Goal: Task Accomplishment & Management: Complete application form

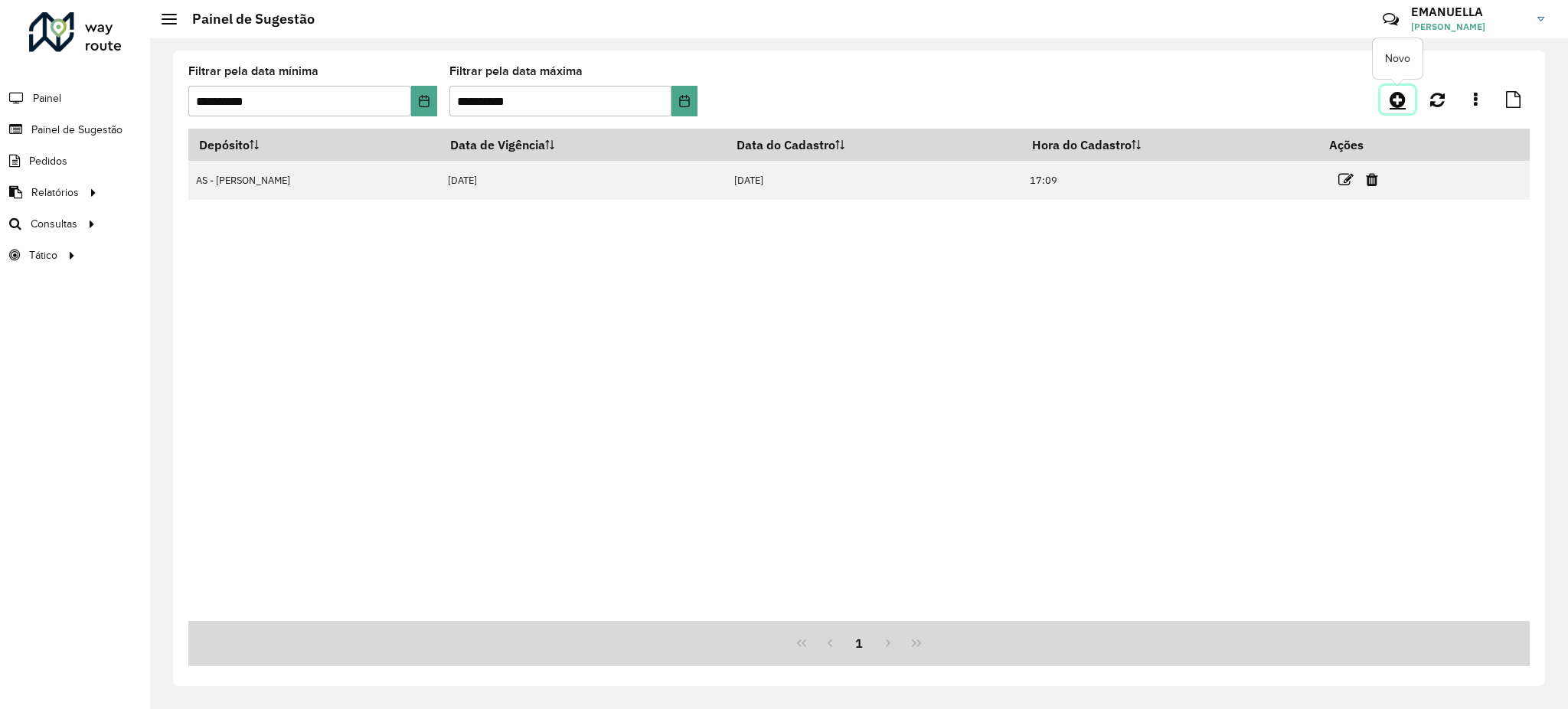
click at [1388, 96] on link at bounding box center [1398, 99] width 34 height 28
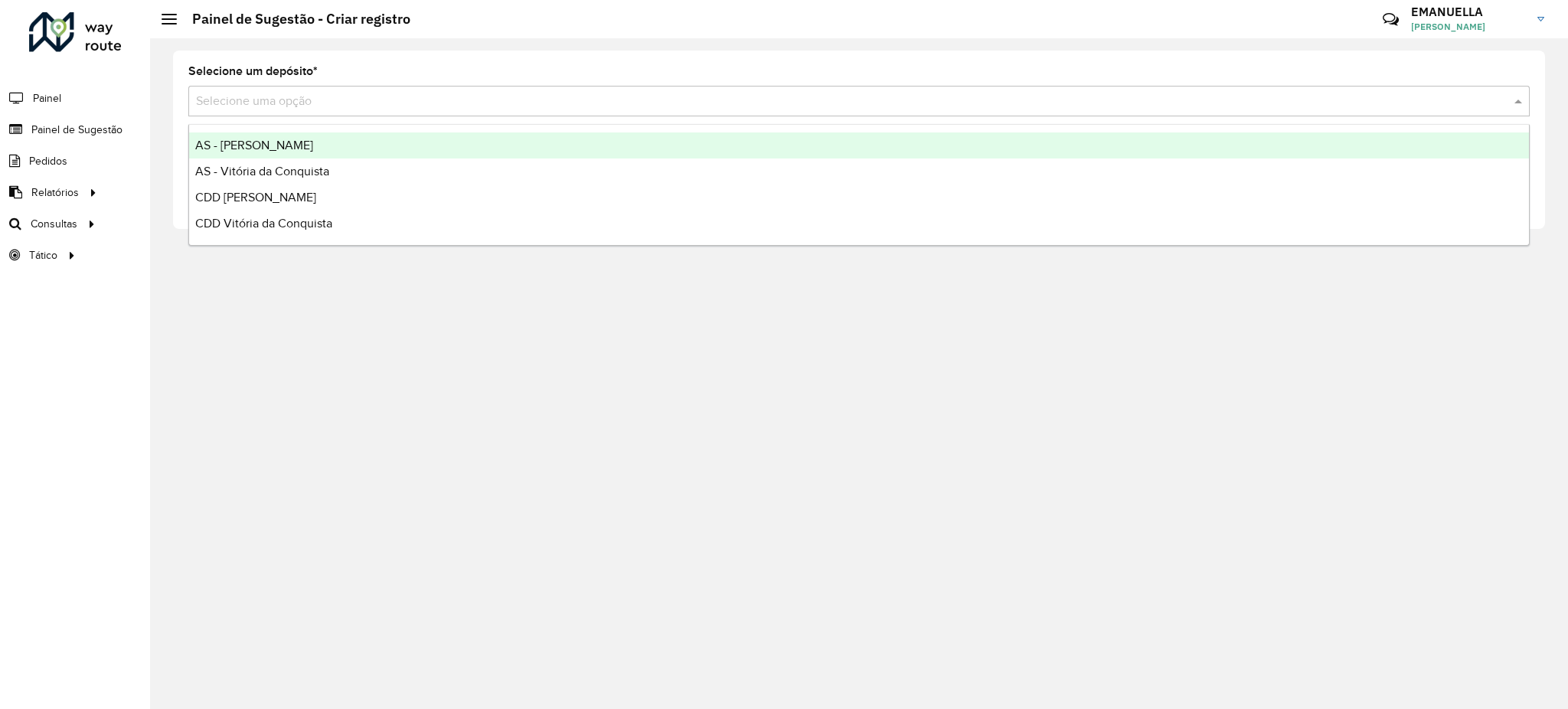
click at [518, 102] on input "text" at bounding box center [844, 101] width 1295 height 18
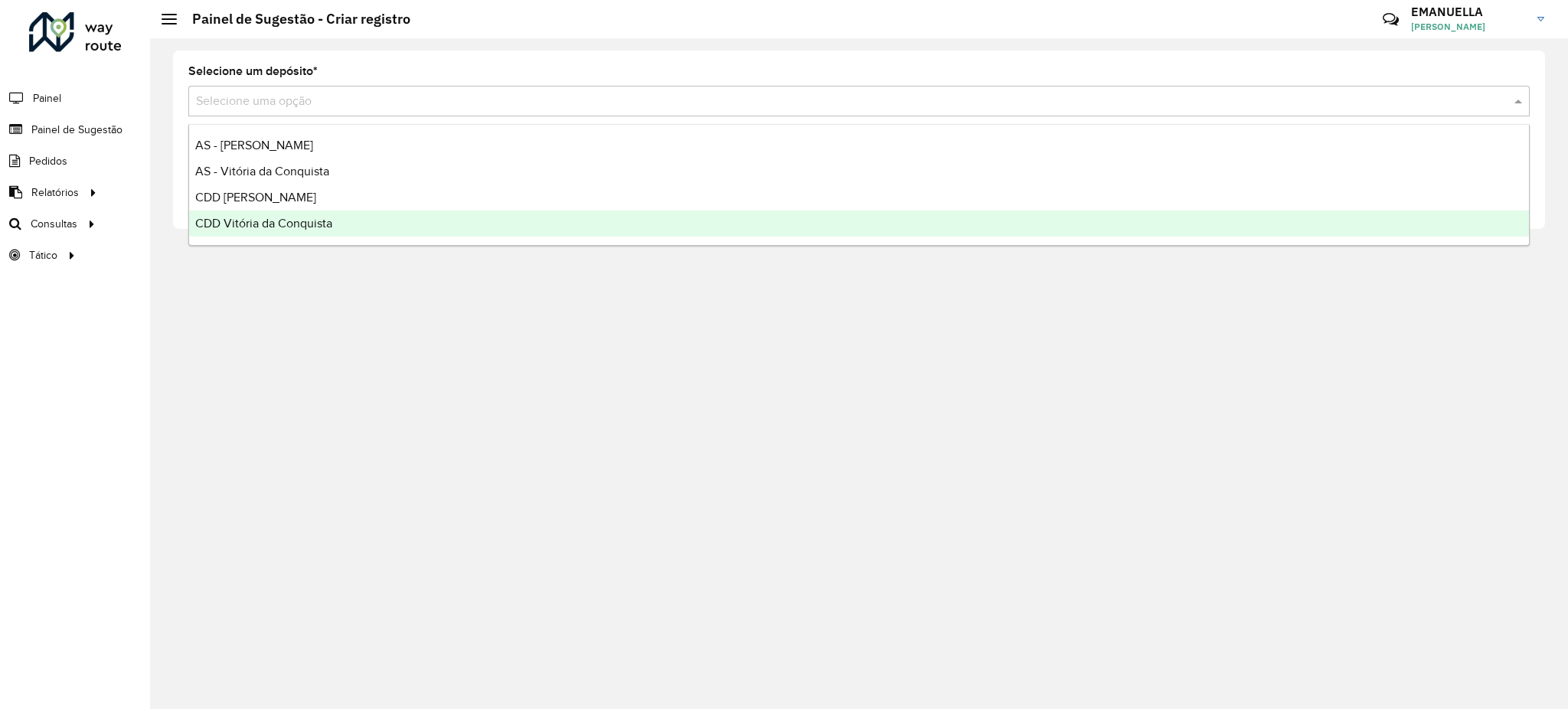
click at [271, 223] on span "CDD Vitória da Conquista" at bounding box center [263, 223] width 137 height 13
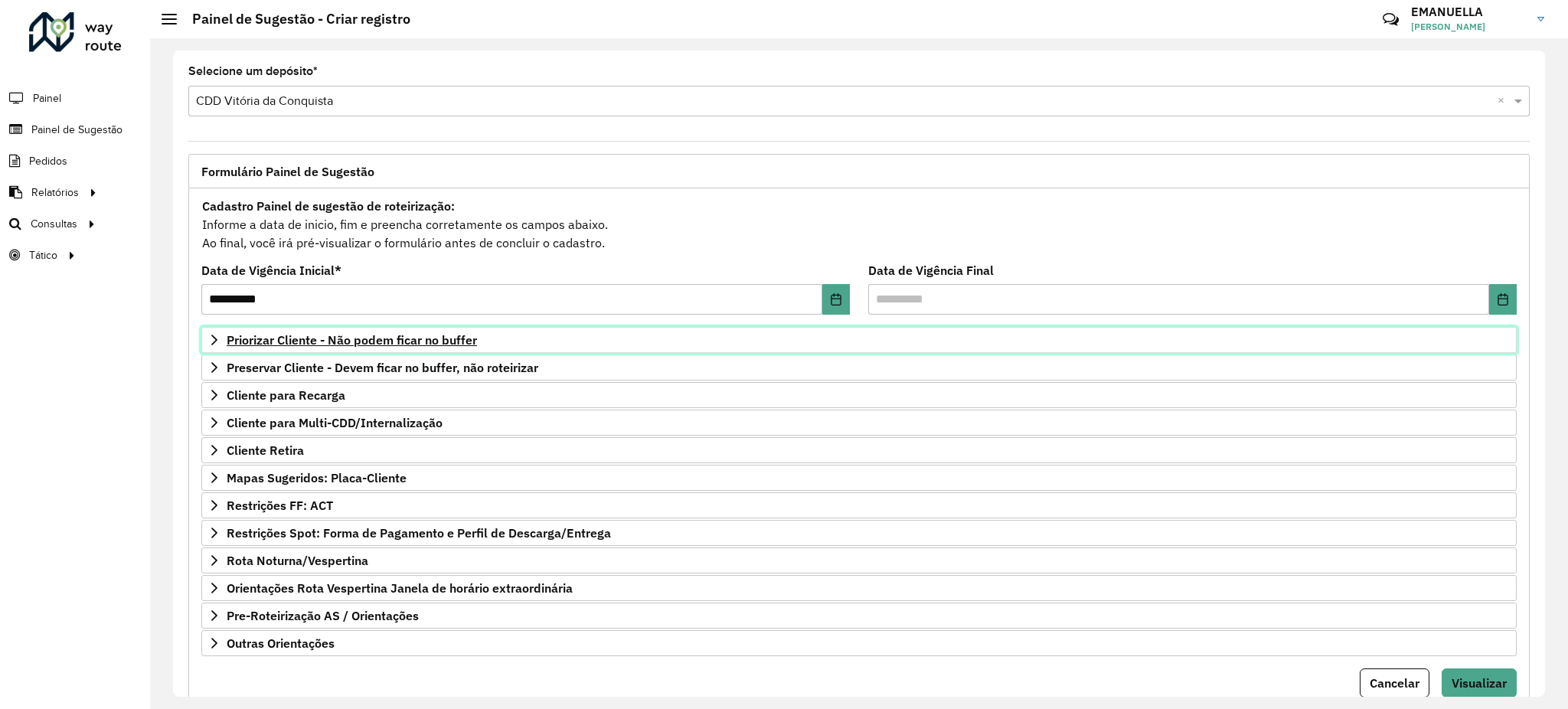
click at [424, 346] on span "Priorizar Cliente - Não podem ficar no buffer" at bounding box center [352, 340] width 250 height 12
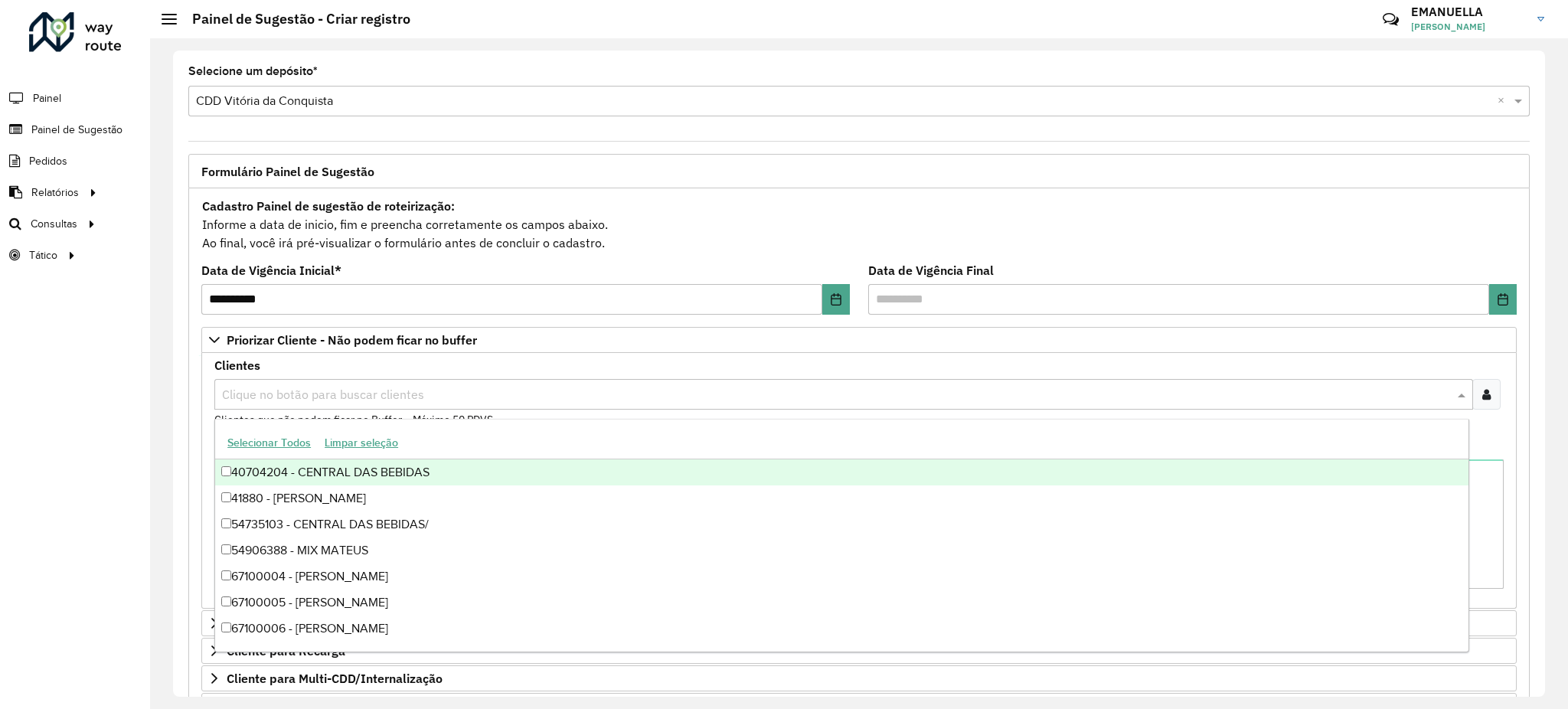
click at [341, 392] on input "text" at bounding box center [836, 394] width 1236 height 18
type input "****"
click at [210, 379] on formly-field "Clientes Clique no botão para buscar clientes 67101111 - [PERSON_NAME] × × Clie…" at bounding box center [859, 399] width 1308 height 80
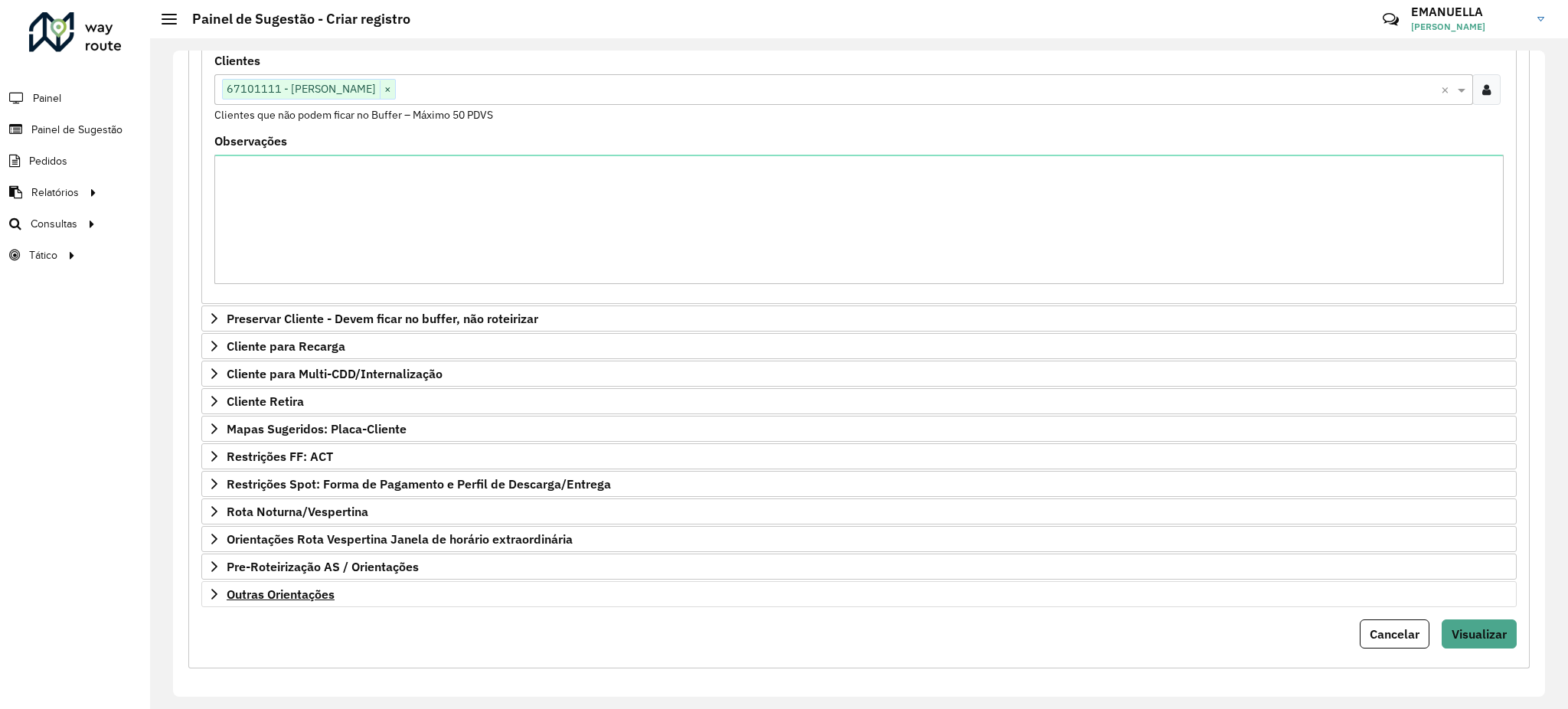
scroll to position [312, 0]
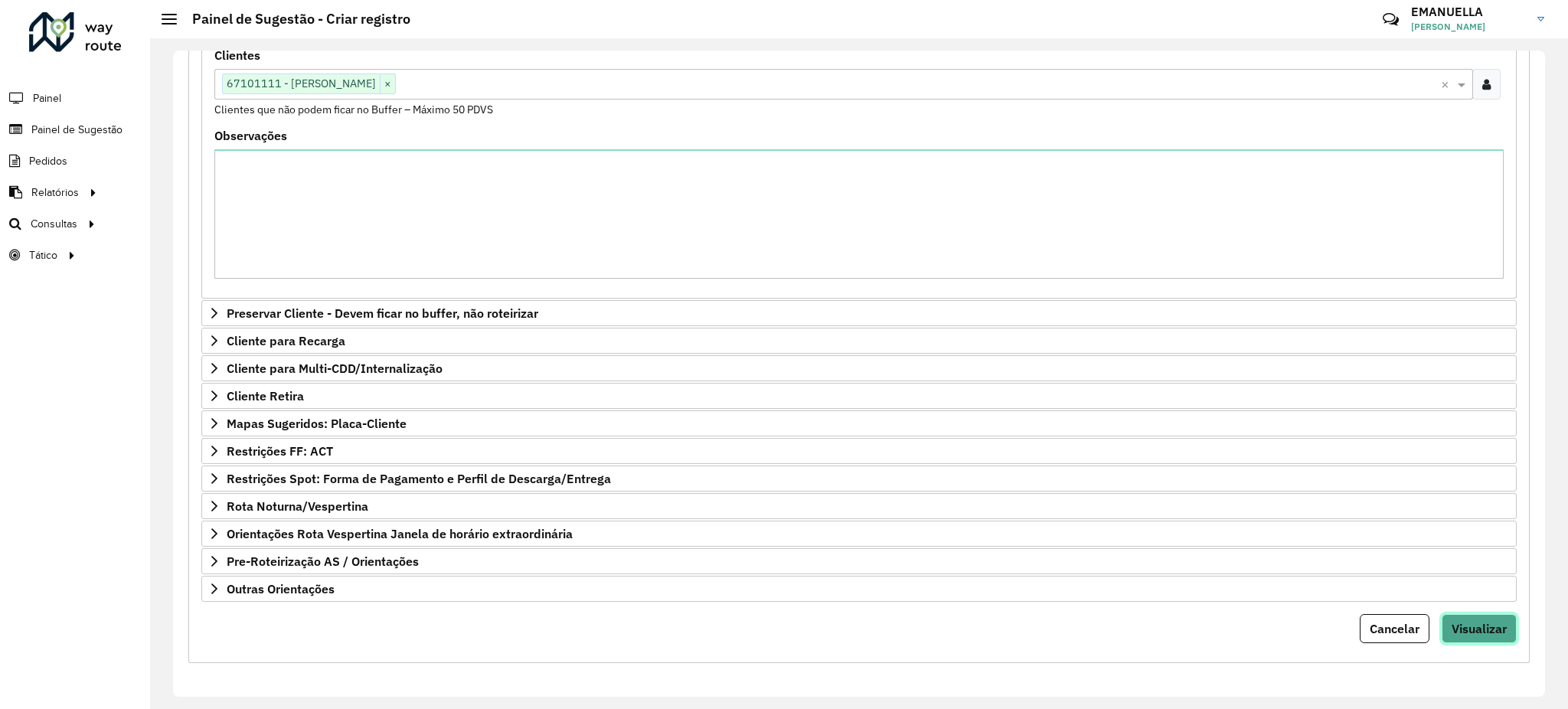
click at [1477, 619] on button "Visualizar" at bounding box center [1479, 629] width 75 height 29
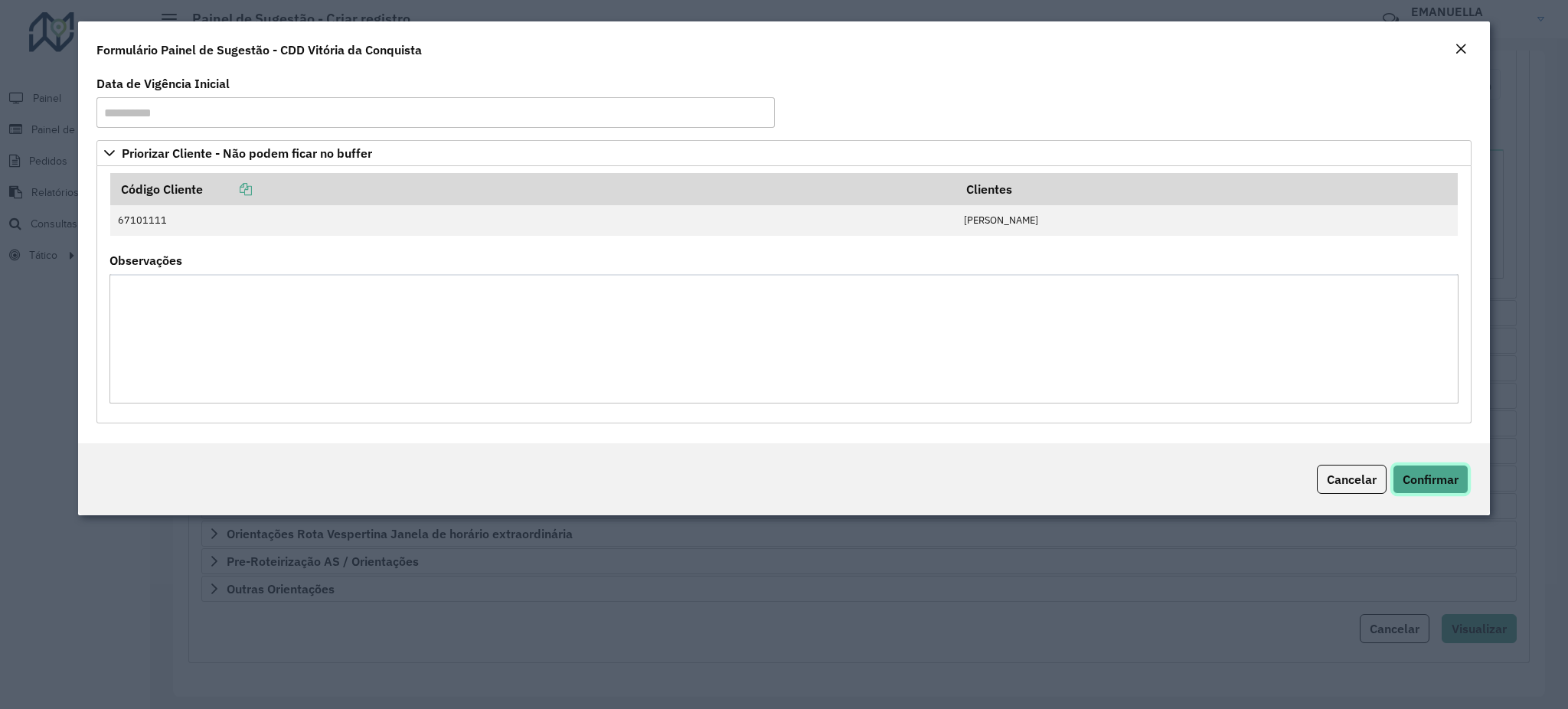
click at [1411, 491] on button "Confirmar" at bounding box center [1431, 480] width 76 height 29
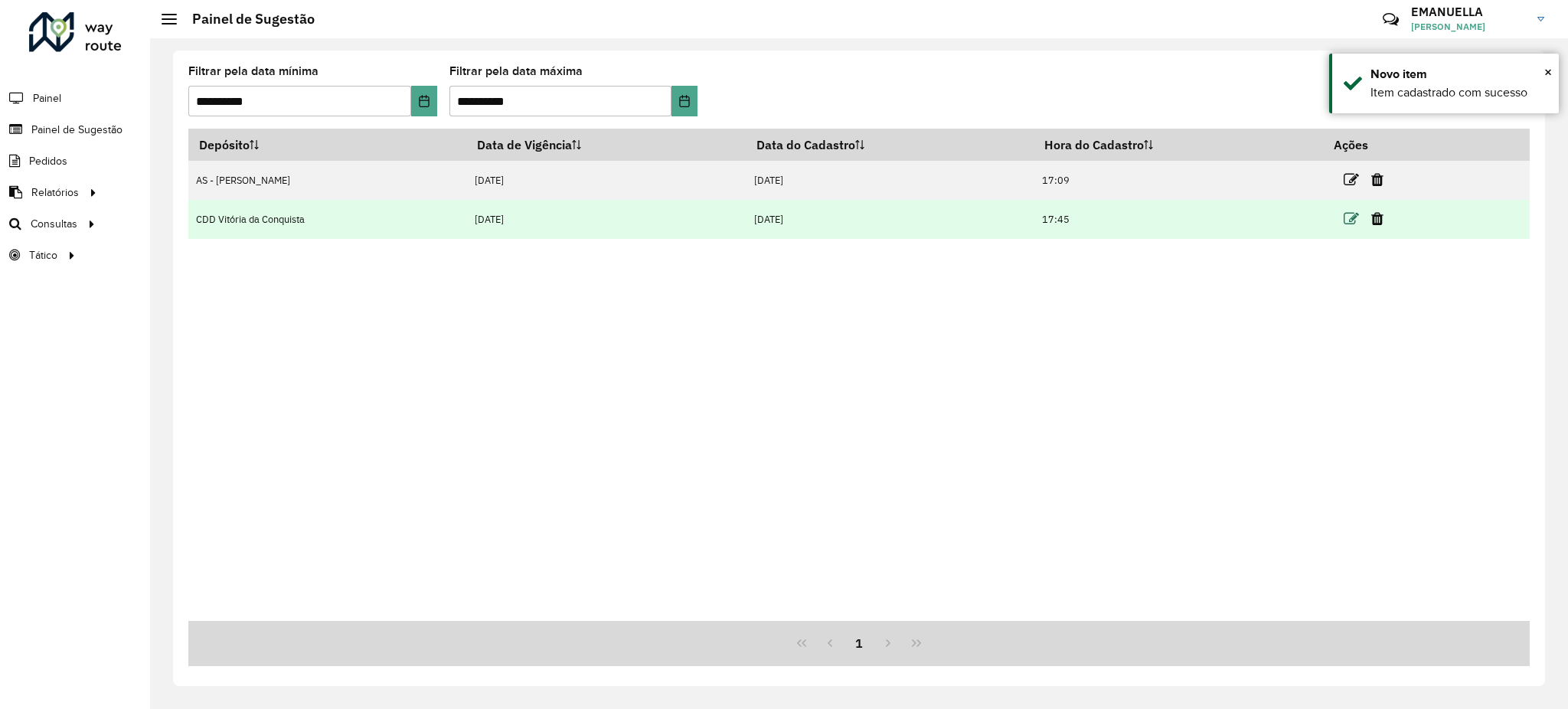
click at [1351, 221] on icon at bounding box center [1352, 219] width 16 height 16
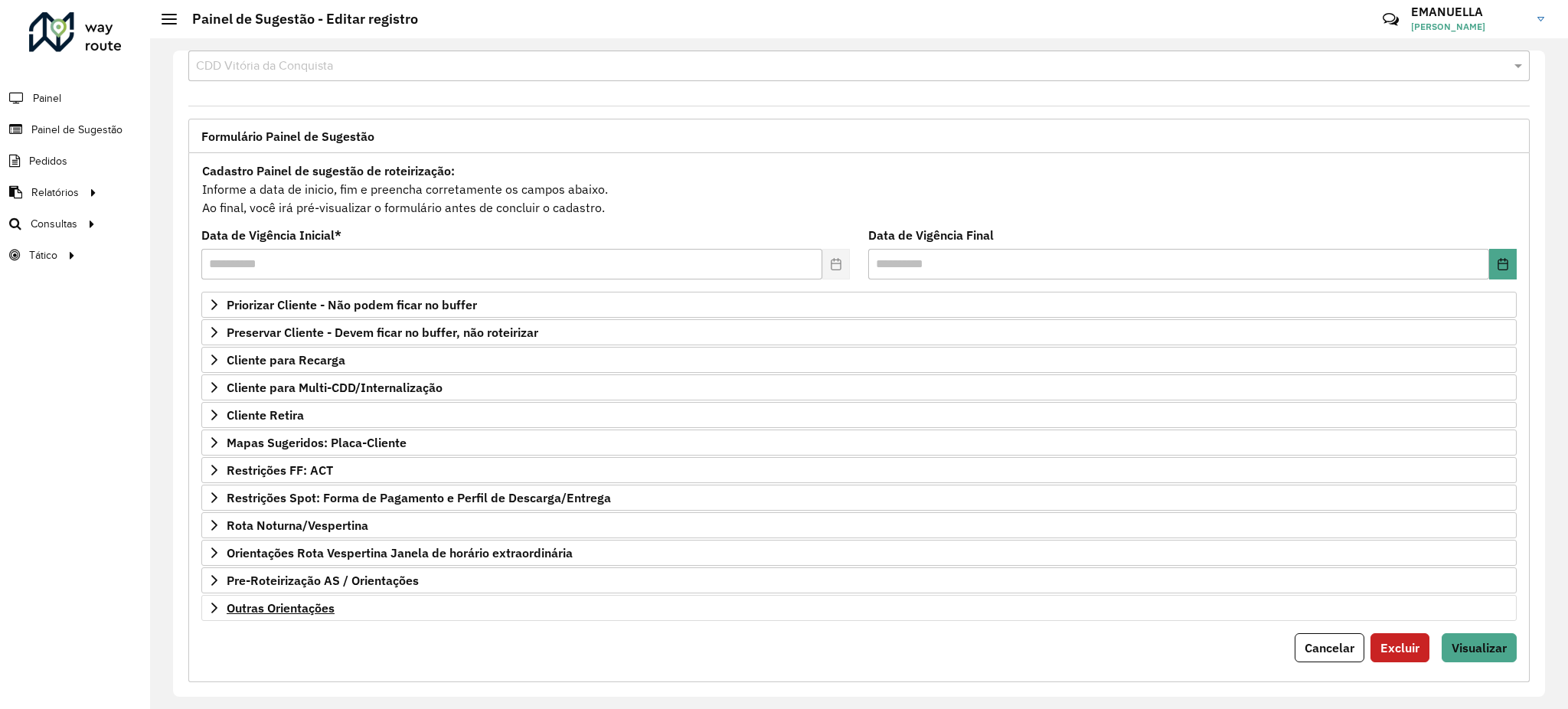
scroll to position [55, 0]
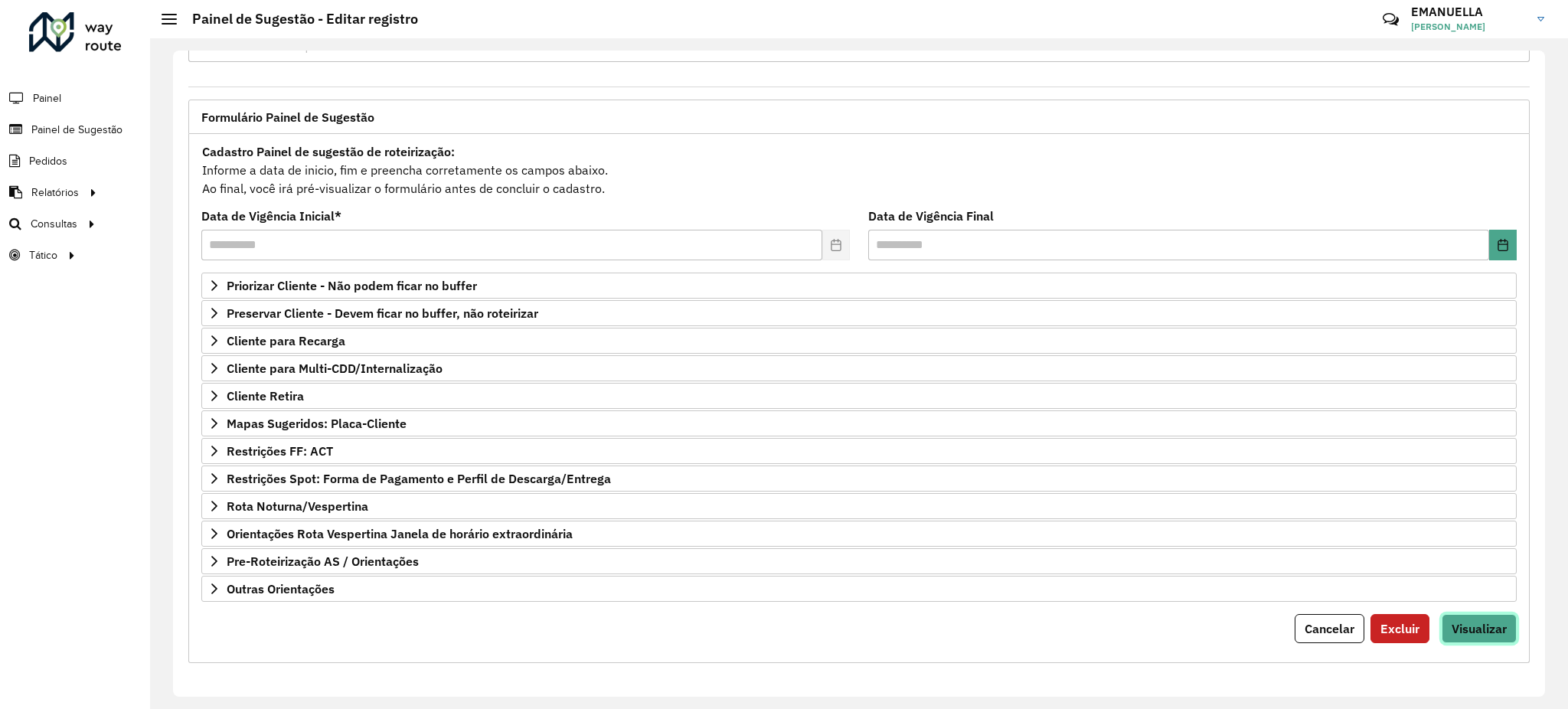
click at [1467, 624] on span "Visualizar" at bounding box center [1479, 629] width 55 height 16
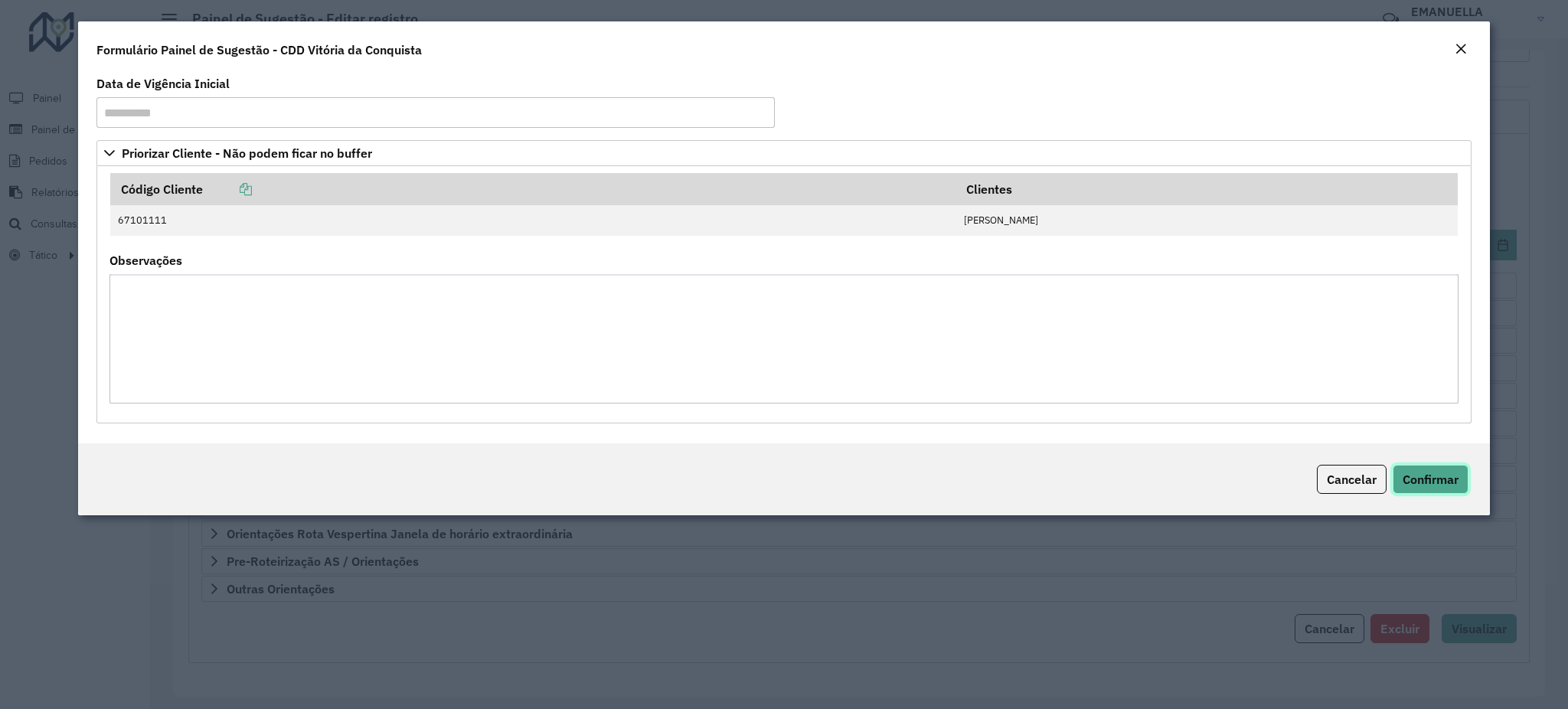
click at [1414, 472] on span "Confirmar" at bounding box center [1430, 480] width 56 height 16
